Goal: Navigation & Orientation: Find specific page/section

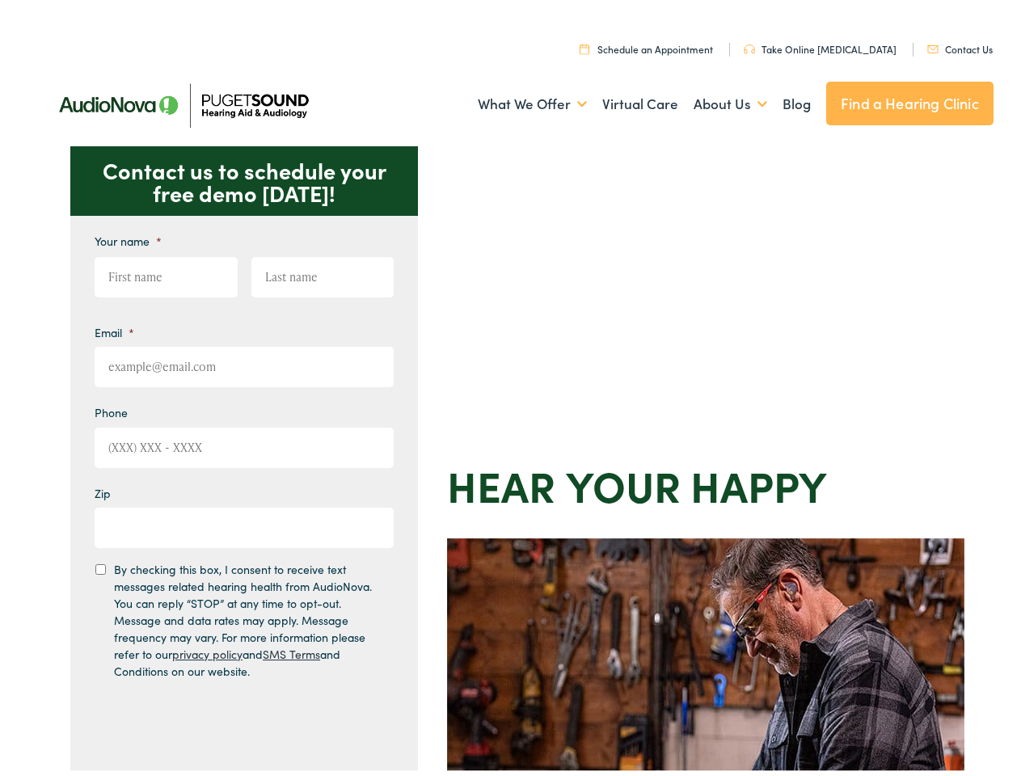
click at [510, 388] on div "Contact us to schedule your free demo [DATE]! Give us a call [PHONE_NUMBER] Ema…" at bounding box center [517, 704] width 1035 height 1125
click at [518, 99] on link "What We Offer" at bounding box center [532, 100] width 109 height 60
click at [713, 99] on link "About Us" at bounding box center [731, 100] width 74 height 60
